Goal: Transaction & Acquisition: Download file/media

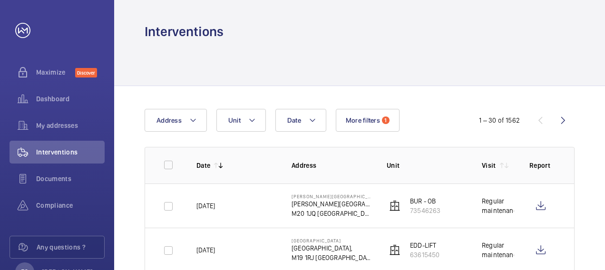
scroll to position [133, 0]
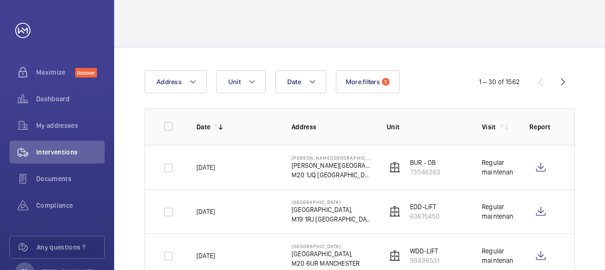
scroll to position [38, 0]
click at [353, 87] on button "More filters 1" at bounding box center [368, 82] width 64 height 23
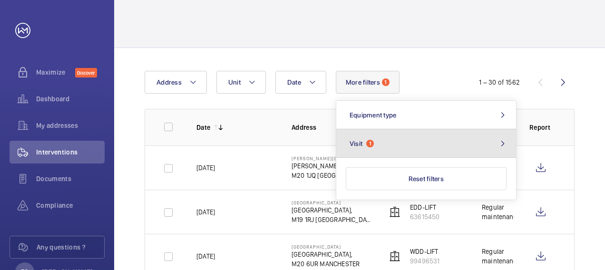
click at [361, 144] on button "Visit 1" at bounding box center [426, 143] width 180 height 29
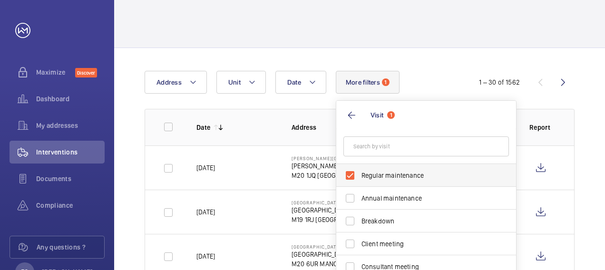
click at [359, 171] on label "Regular maintenance" at bounding box center [418, 175] width 165 height 23
click at [359, 171] on input "Regular maintenance" at bounding box center [349, 175] width 19 height 19
checkbox input "false"
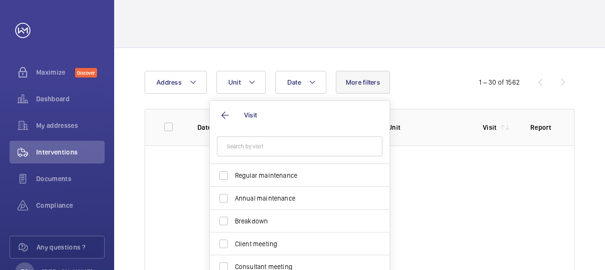
click at [428, 89] on div "Date Address Unit More filters Visit Regular maintenance Annual maintenance Bre…" at bounding box center [303, 82] width 316 height 23
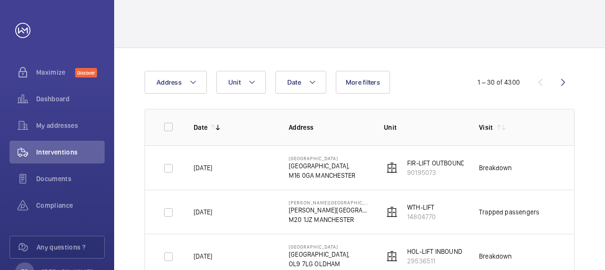
click at [545, 246] on td "Breakdown" at bounding box center [511, 256] width 95 height 44
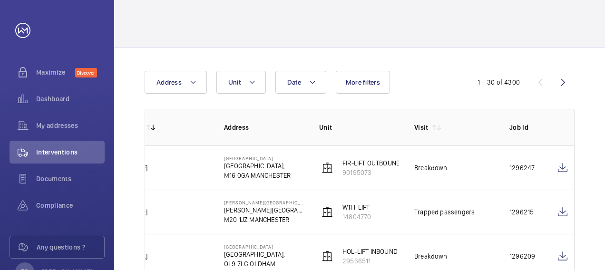
scroll to position [0, 66]
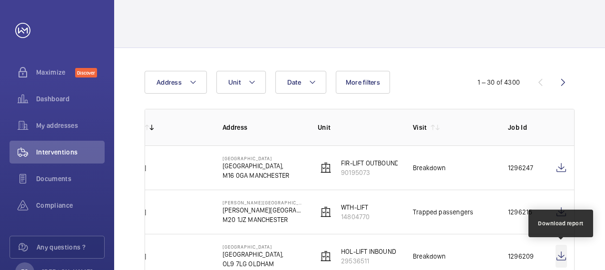
click at [559, 257] on wm-front-icon-button at bounding box center [560, 256] width 11 height 23
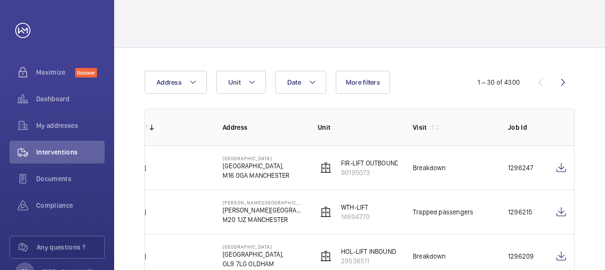
click at [193, 228] on td "[DATE]" at bounding box center [159, 212] width 95 height 44
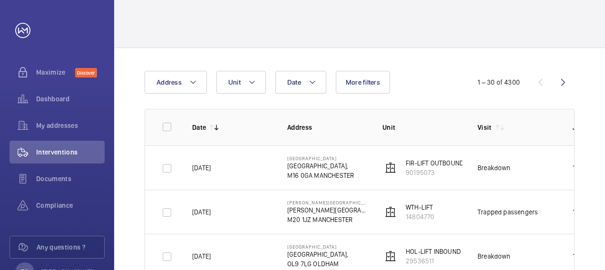
scroll to position [0, 0]
